Goal: Transaction & Acquisition: Purchase product/service

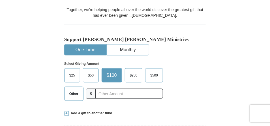
scroll to position [170, 0]
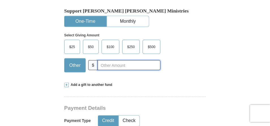
click at [120, 60] on input "text" at bounding box center [129, 65] width 63 height 10
type input "30.00"
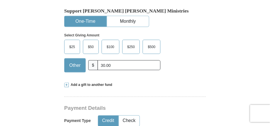
type input "[PERSON_NAME]"
type input "West"
type input "[EMAIL_ADDRESS][DOMAIN_NAME]"
type input "[STREET_ADDRESS]"
type input "[GEOGRAPHIC_DATA]"
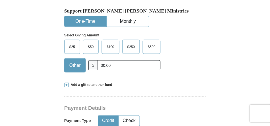
select select "MD"
type input "21215"
type input "4438901598"
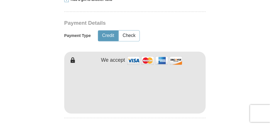
scroll to position [283, 0]
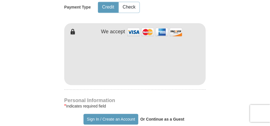
click at [210, 71] on form "Already have an account? Sign in for faster giving. Don't have an account? Crea…" at bounding box center [135, 82] width 213 height 686
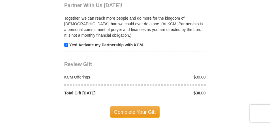
scroll to position [567, 0]
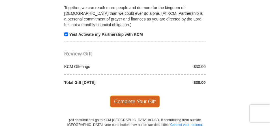
click at [128, 95] on span "Complete Your Gift" at bounding box center [135, 101] width 50 height 12
